Goal: Transaction & Acquisition: Purchase product/service

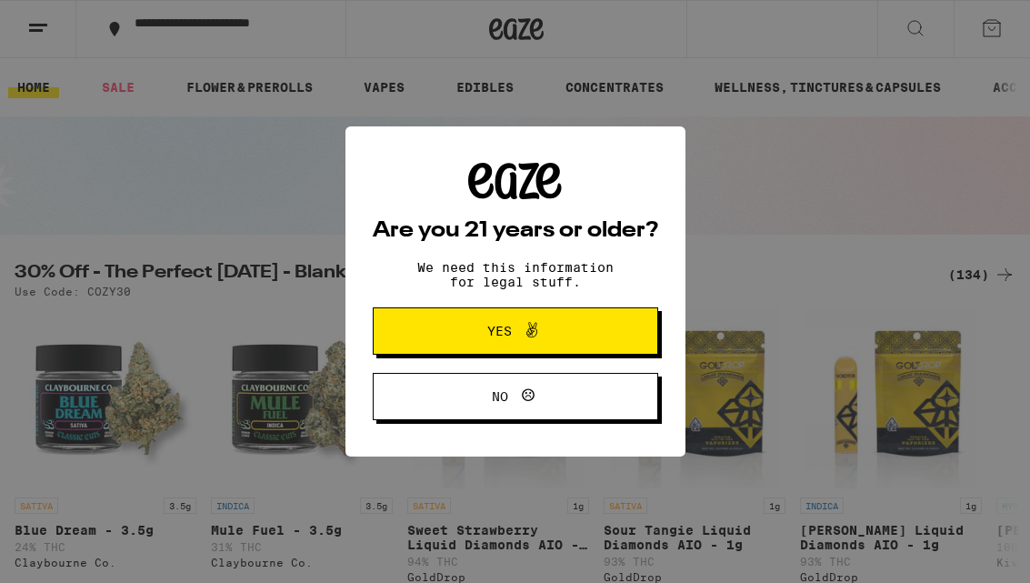
click at [576, 334] on span "Yes" at bounding box center [516, 331] width 138 height 24
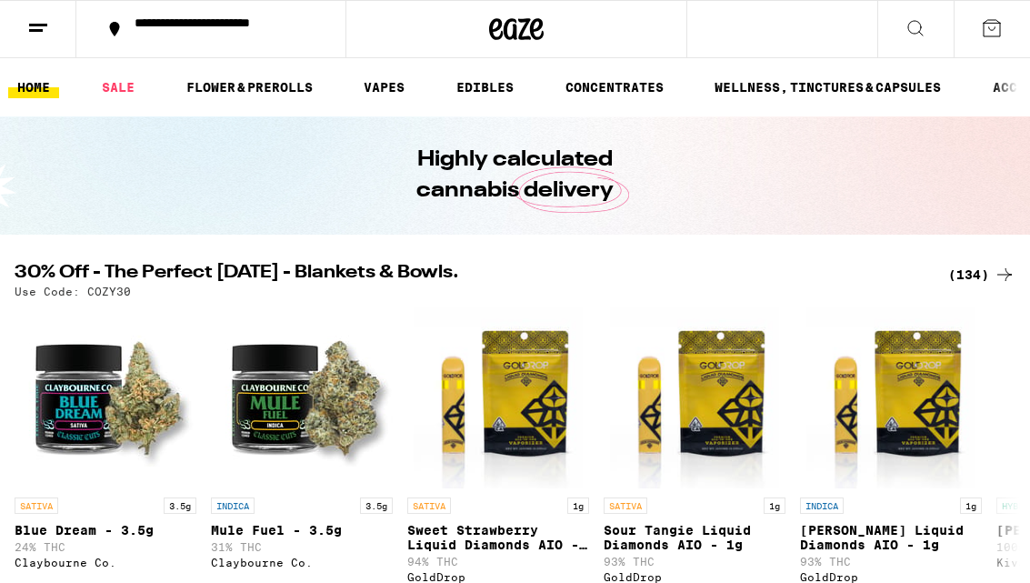
click at [24, 27] on button at bounding box center [38, 29] width 76 height 57
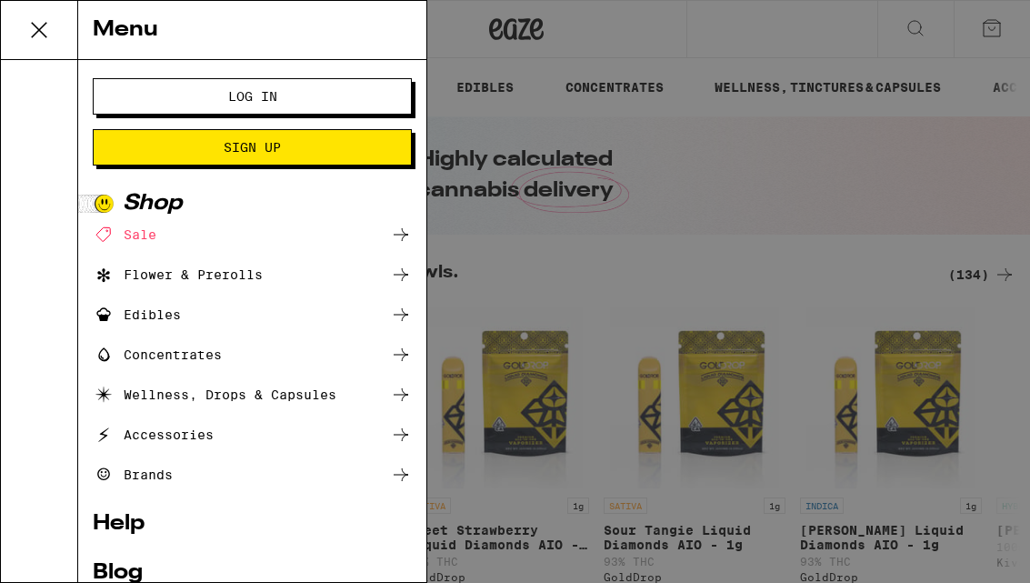
click at [309, 93] on span "Log In" at bounding box center [252, 96] width 172 height 13
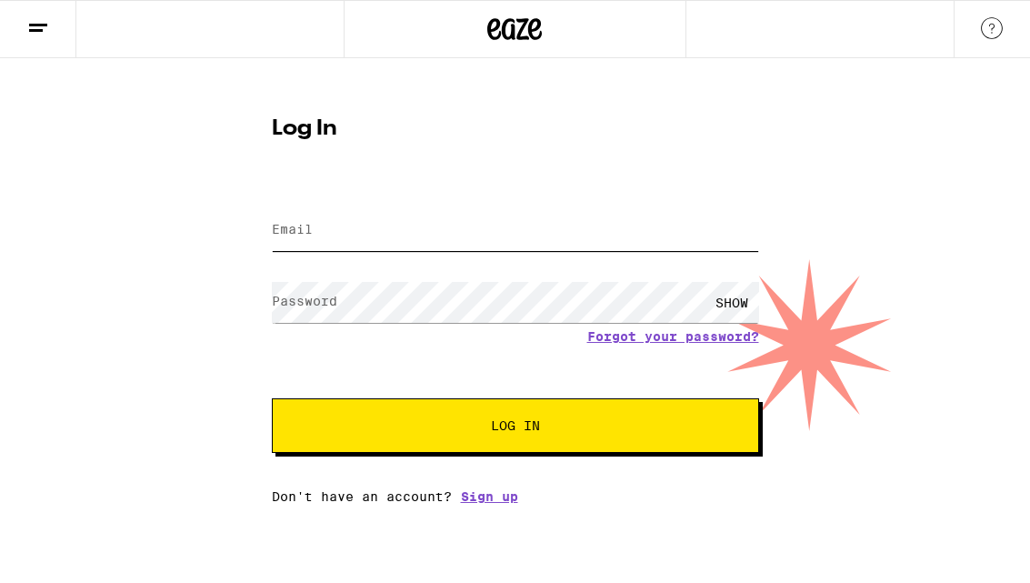
click at [436, 213] on input "Email" at bounding box center [515, 230] width 487 height 41
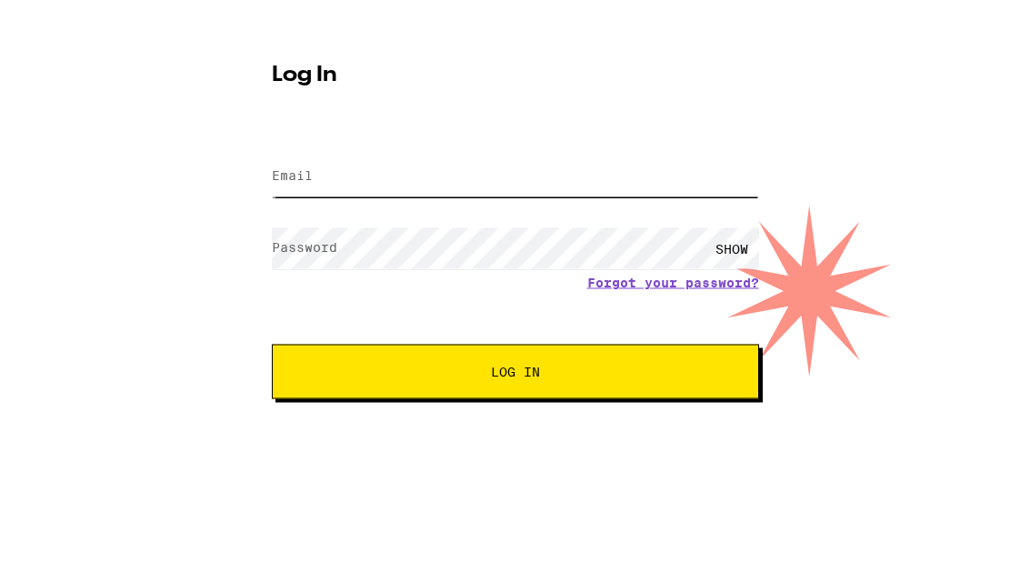
type input "[EMAIL_ADDRESS][DOMAIN_NAME]"
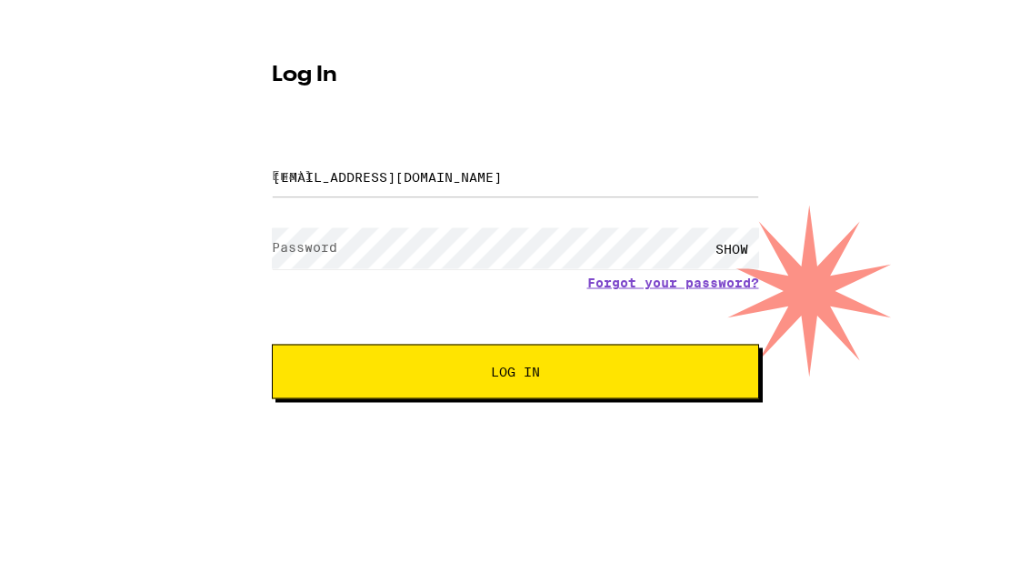
click at [515, 398] on button "Log In" at bounding box center [515, 425] width 487 height 55
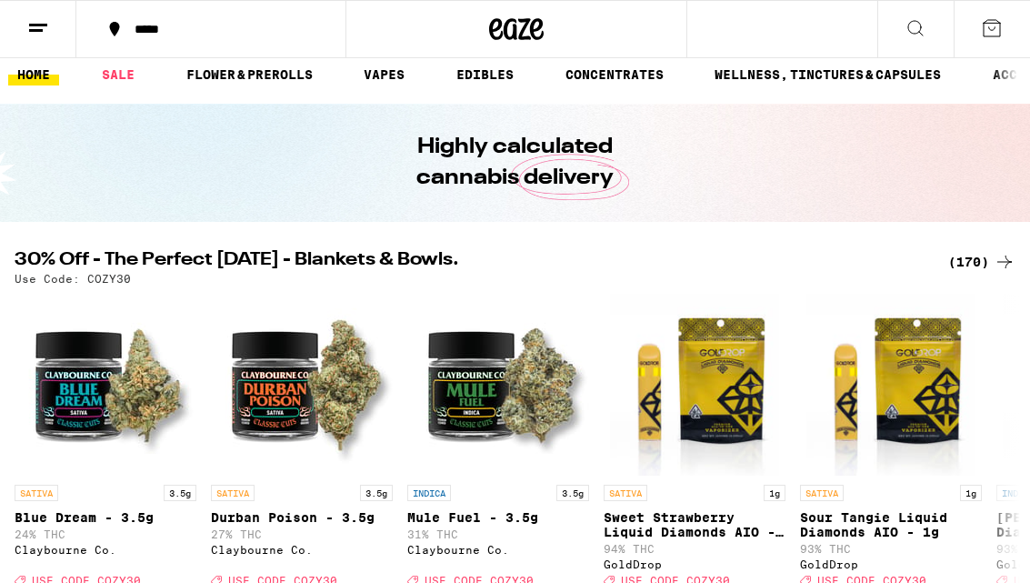
scroll to position [12, 0]
click at [920, 40] on button at bounding box center [916, 29] width 76 height 57
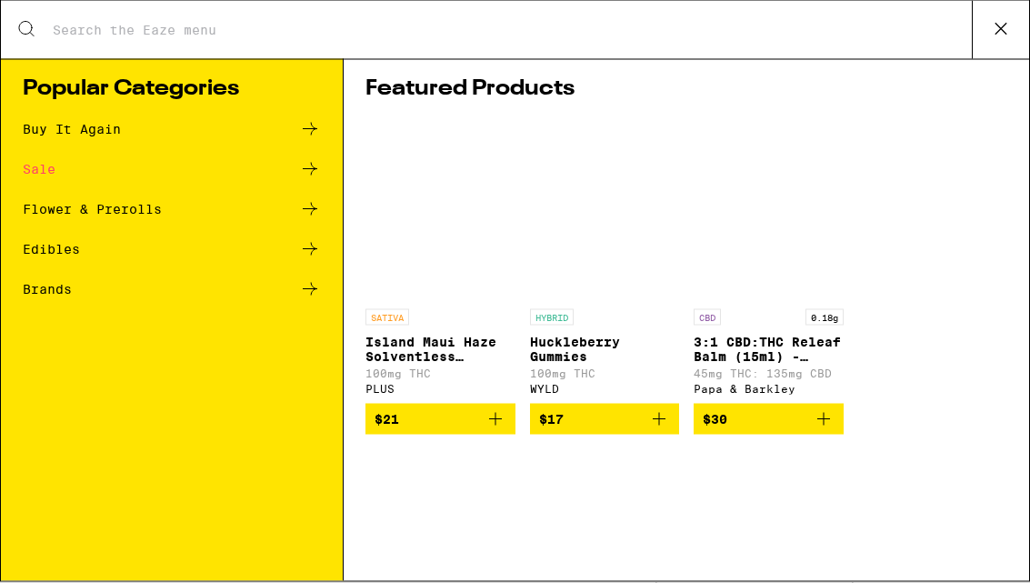
scroll to position [0, 0]
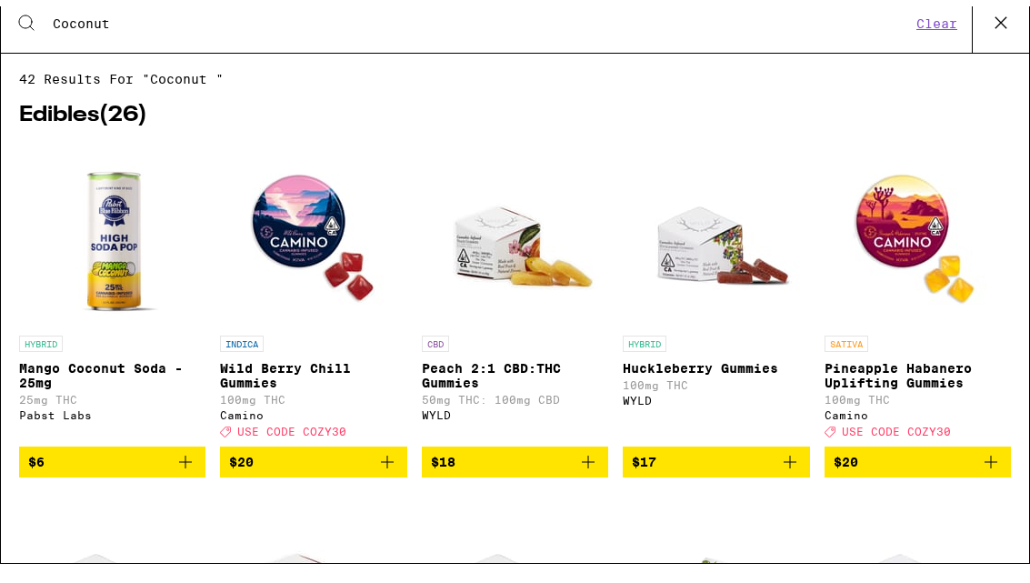
type input "Coconut"
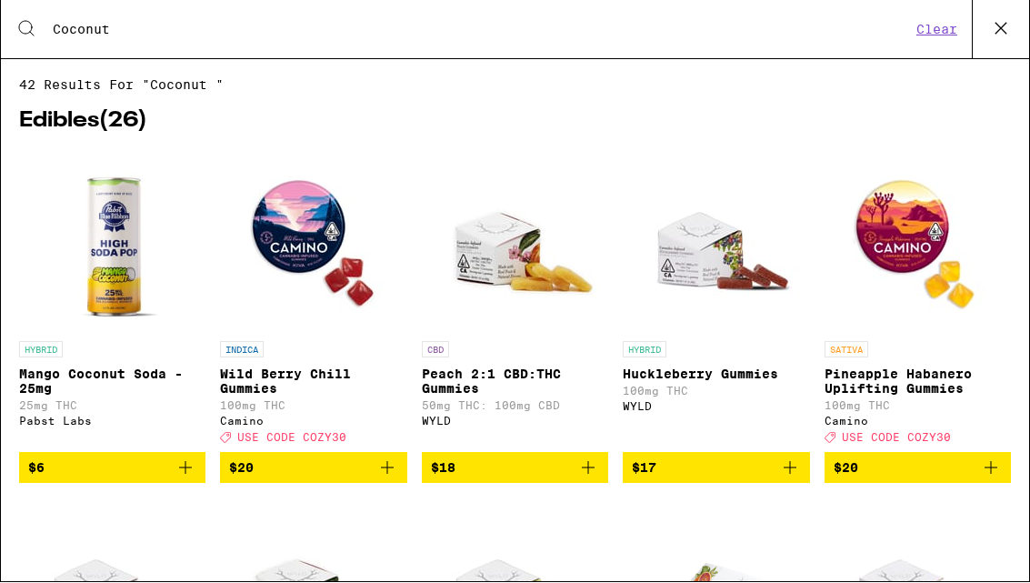
click at [929, 37] on button "Clear" at bounding box center [937, 30] width 52 height 16
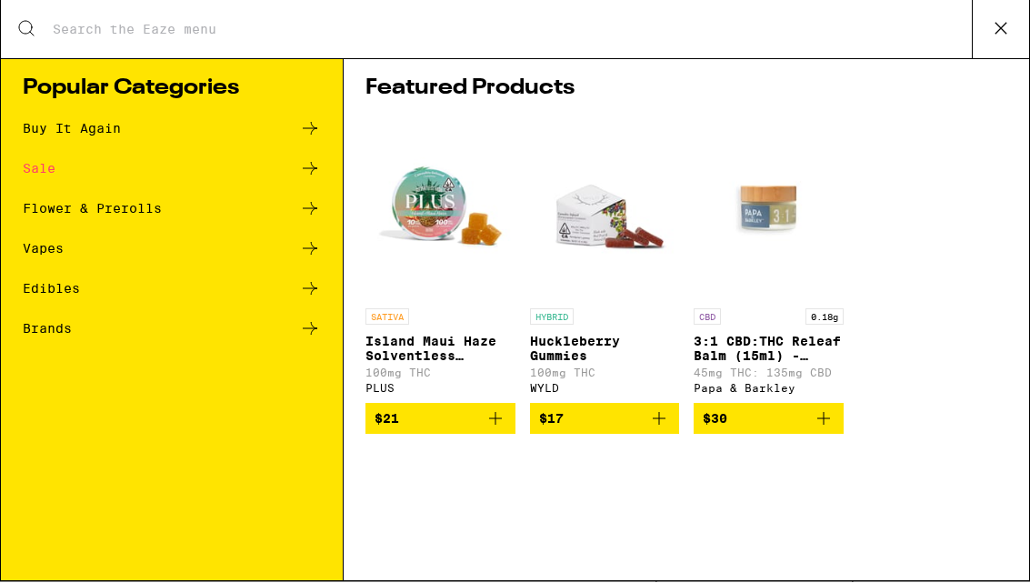
click at [42, 168] on div "Sale" at bounding box center [39, 169] width 33 height 13
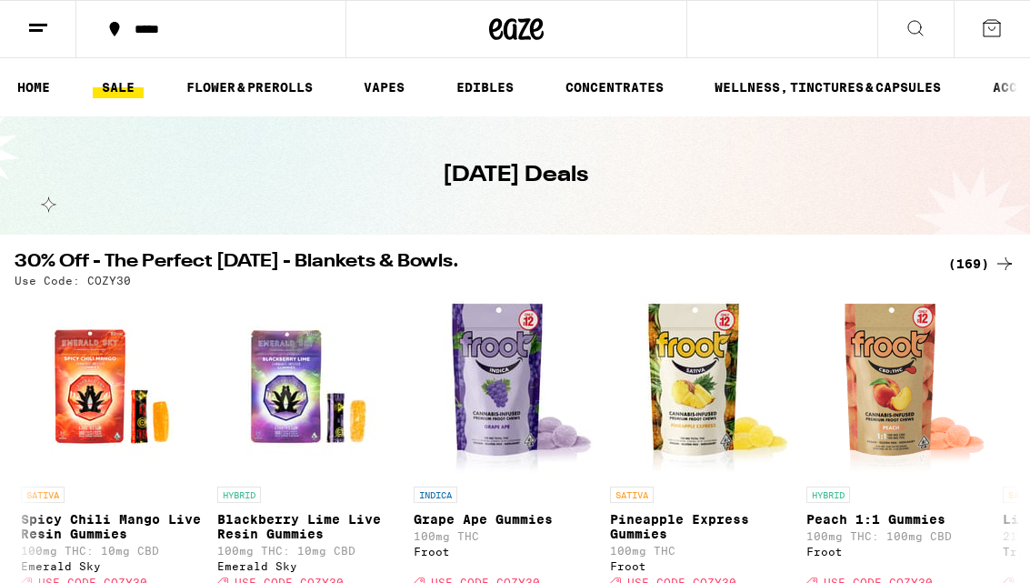
scroll to position [0, 9249]
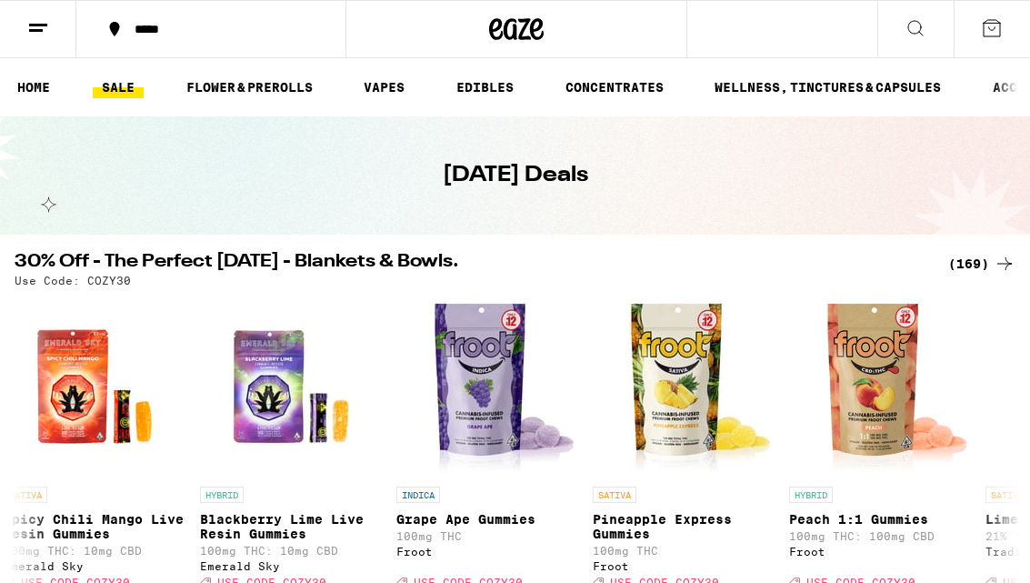
click at [902, 35] on button at bounding box center [916, 29] width 76 height 57
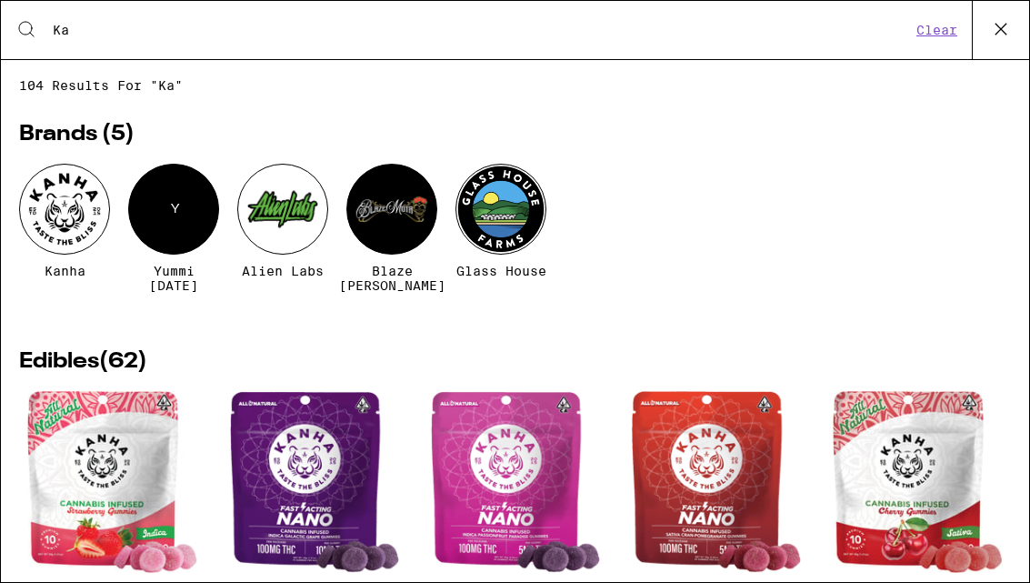
type input "Ka"
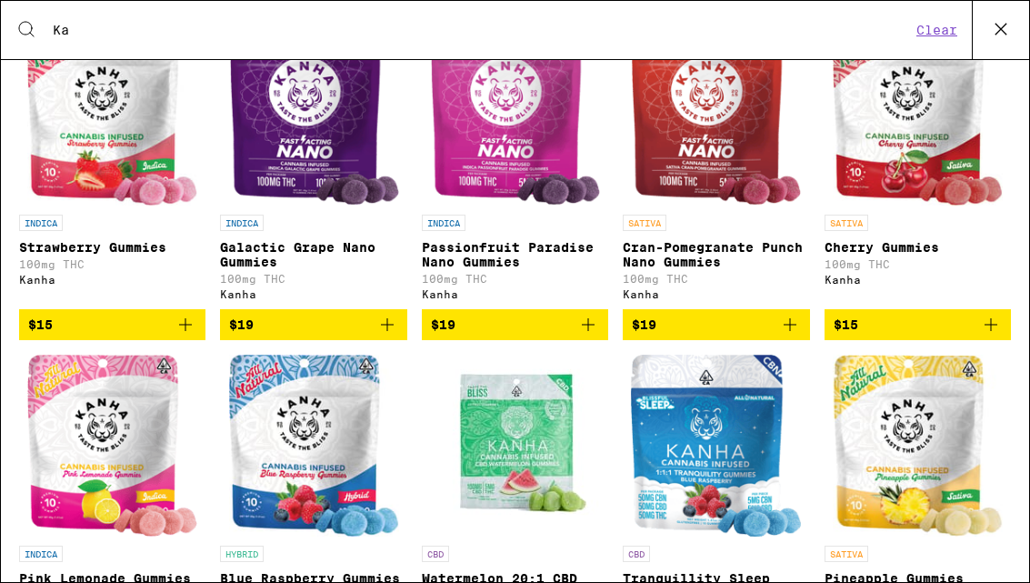
scroll to position [347, 0]
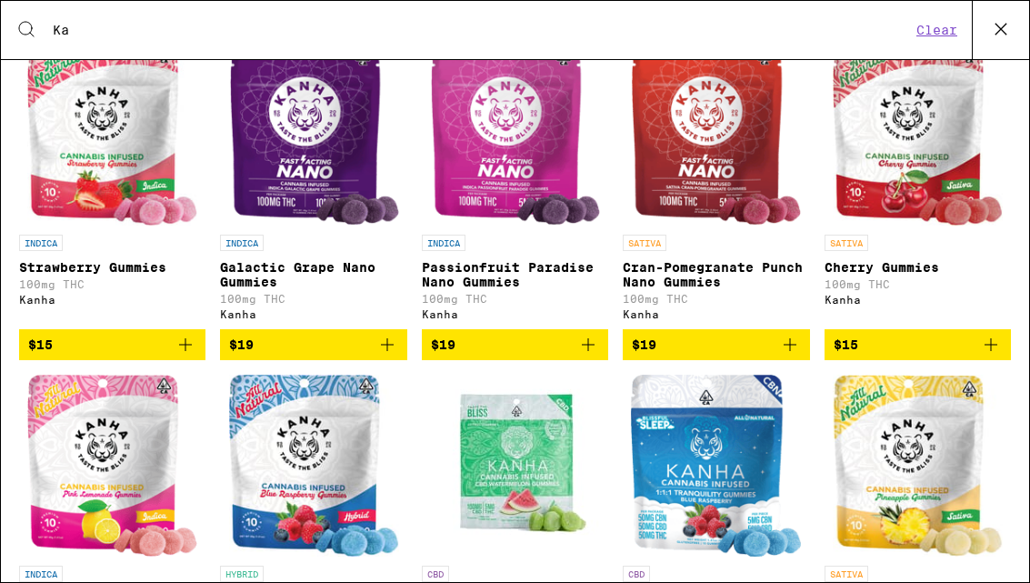
click at [587, 351] on icon "Add to bag" at bounding box center [588, 345] width 22 height 22
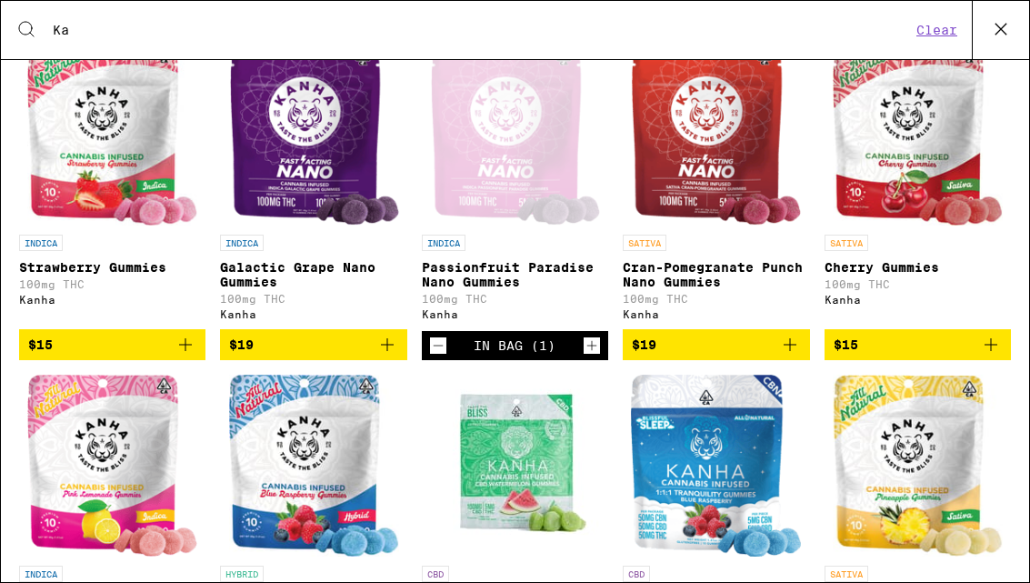
click at [595, 350] on icon "Increment" at bounding box center [592, 346] width 16 height 22
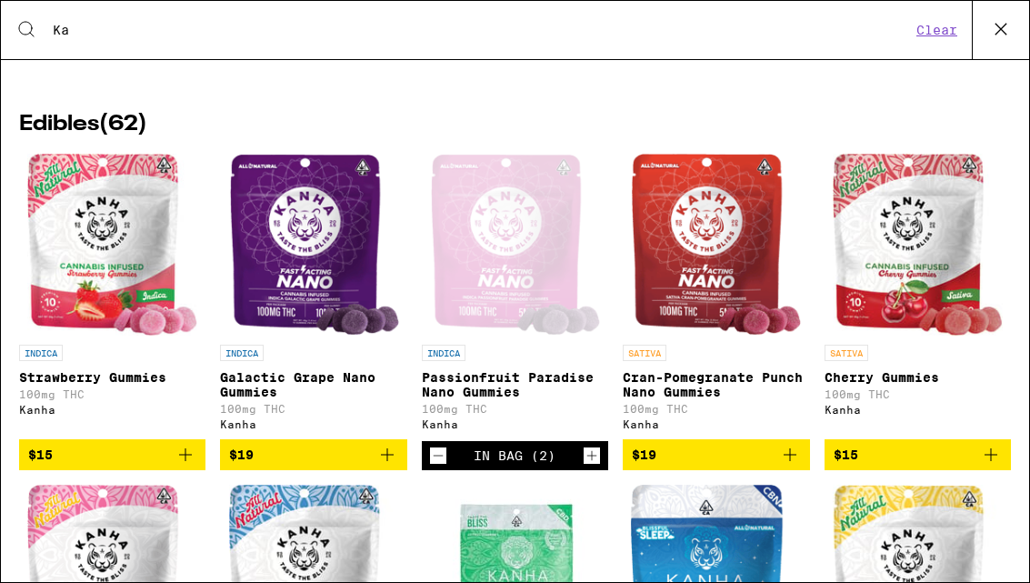
scroll to position [199, 0]
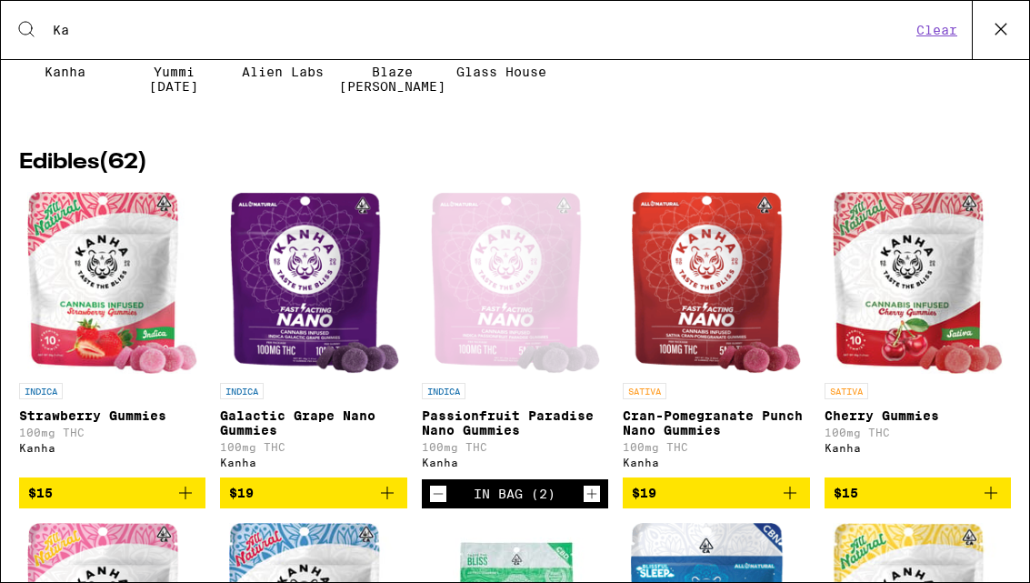
click at [793, 484] on button "$19" at bounding box center [716, 492] width 186 height 31
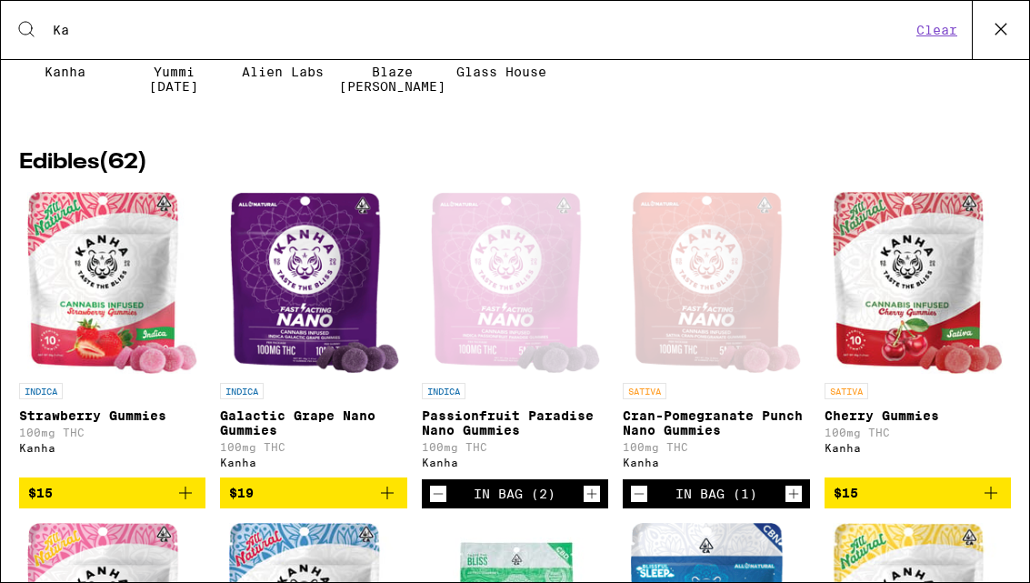
click at [801, 493] on icon "Increment" at bounding box center [794, 494] width 16 height 22
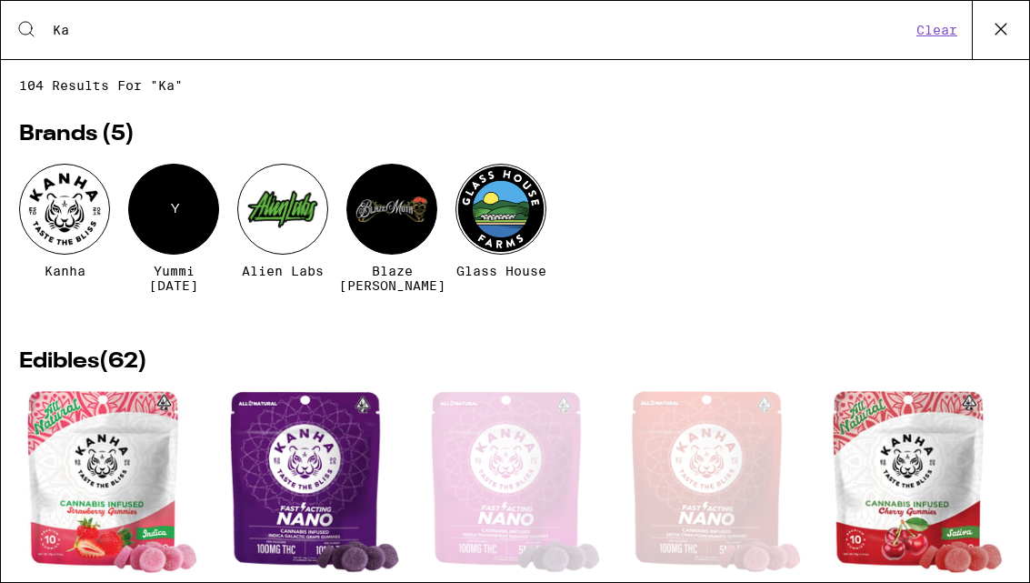
scroll to position [0, 0]
click at [1001, 32] on icon at bounding box center [1001, 28] width 27 height 27
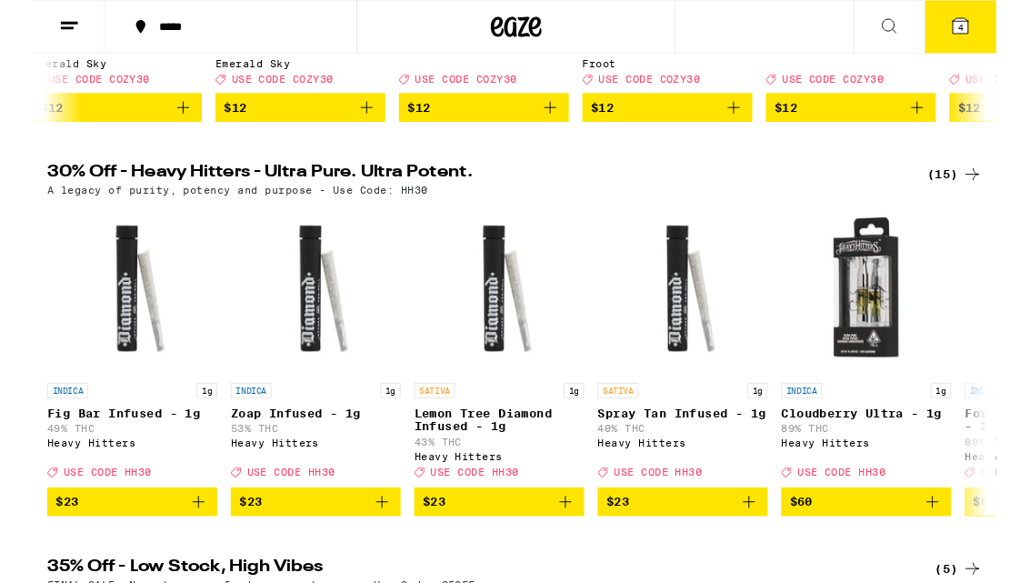
scroll to position [451, 0]
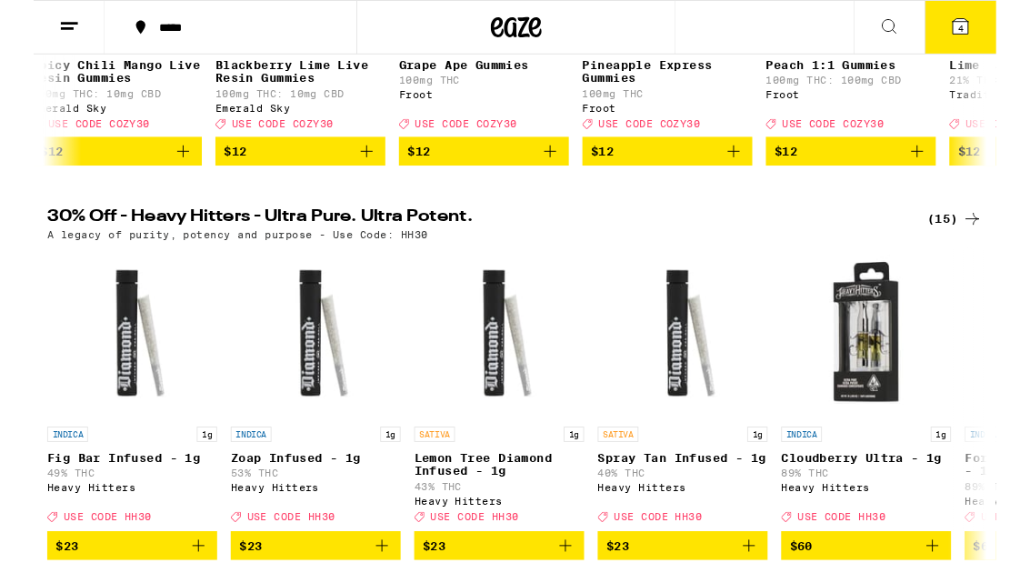
click at [996, 245] on icon at bounding box center [1005, 234] width 22 height 22
